Goal: Book appointment/travel/reservation

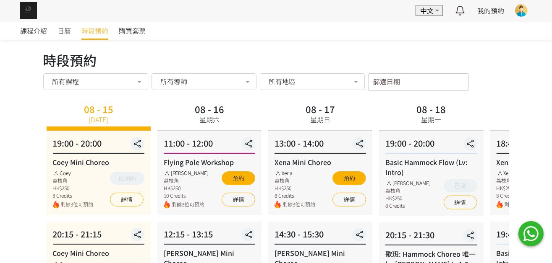
click at [403, 77] on input "篩選日期" at bounding box center [418, 82] width 101 height 18
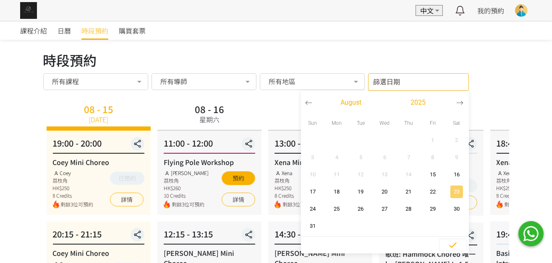
click at [456, 196] on span "button" at bounding box center [456, 192] width 13 height 13
type input "2025-08-23 - ..."
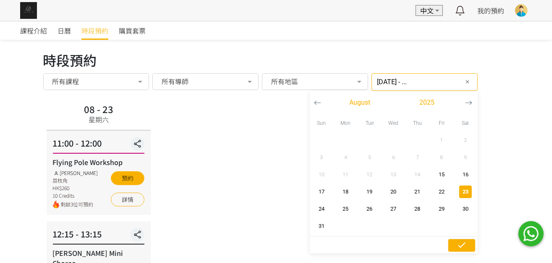
click at [466, 246] on button "button" at bounding box center [462, 245] width 28 height 13
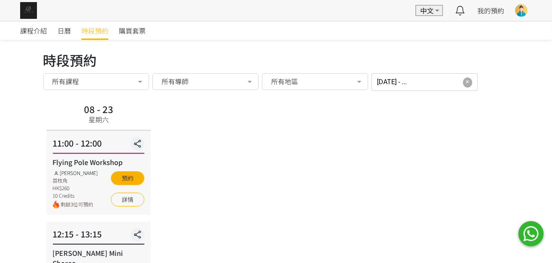
click at [463, 82] on button "✕" at bounding box center [467, 82] width 10 height 10
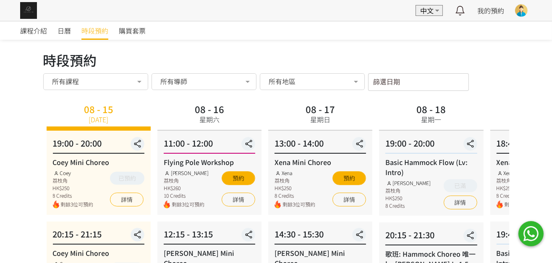
click at [451, 70] on div "時段預約 時段預約 所有課程 所有課程 Coey Mini Choreo Flying Pole Workshop Jessica Mini Choreo 歌…" at bounding box center [276, 70] width 466 height 41
click at [454, 81] on input "篩選日期" at bounding box center [418, 82] width 101 height 18
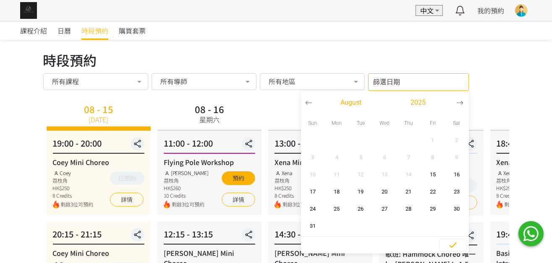
click at [459, 99] on icon "button" at bounding box center [459, 102] width 7 height 7
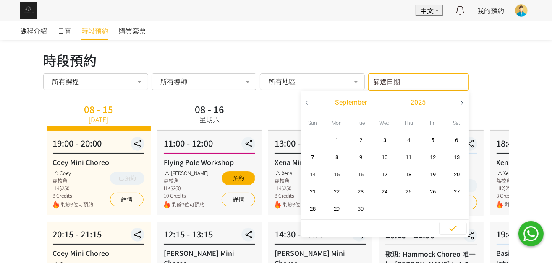
click at [302, 102] on button "button" at bounding box center [309, 102] width 16 height 23
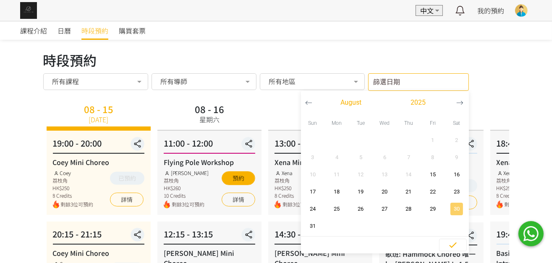
click at [461, 210] on span "30" at bounding box center [456, 209] width 19 height 8
type input "2025-08-30 - ..."
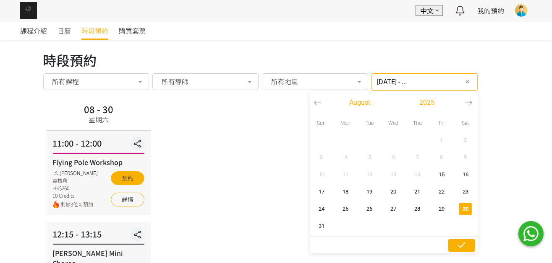
click at [456, 243] on icon "button" at bounding box center [461, 245] width 10 height 10
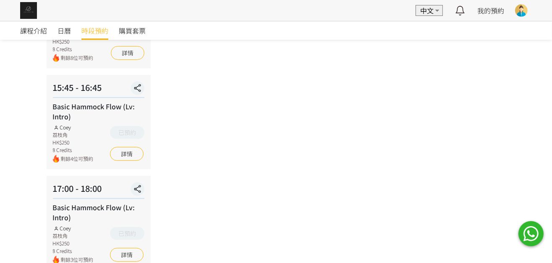
scroll to position [227, 0]
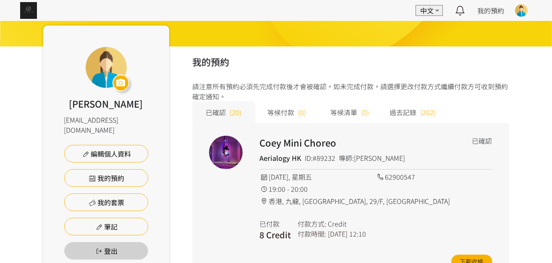
scroll to position [63, 0]
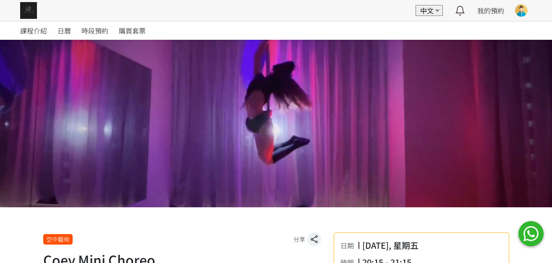
scroll to position [252, 0]
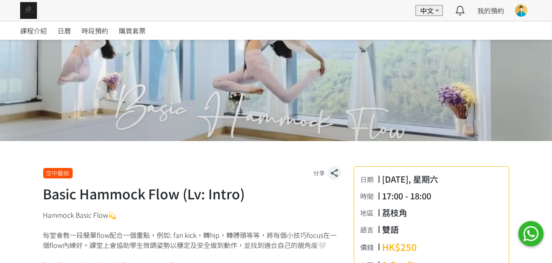
scroll to position [377, 0]
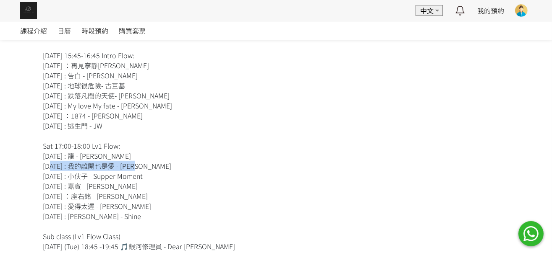
drag, startPoint x: 92, startPoint y: 160, endPoint x: 153, endPoint y: 166, distance: 60.7
click at [153, 166] on div "Hammock Basic Flow💫 每堂會教一段簡單flow配合一個重點，例如: fan kick，轉hip，轉膊頭等等，將每個小技巧focus在一個fl…" at bounding box center [192, 161] width 298 height 524
